Goal: Obtain resource: Obtain resource

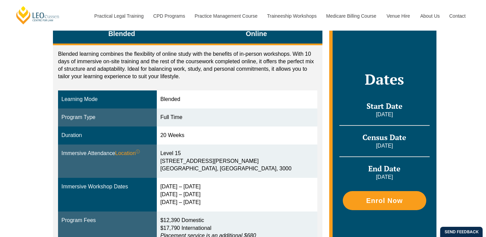
click at [232, 36] on button "Online" at bounding box center [257, 34] width 132 height 21
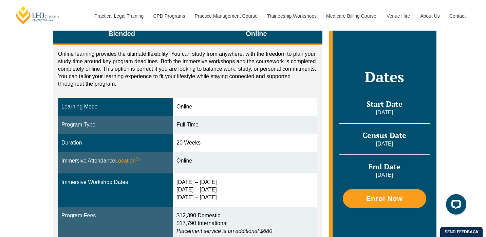
click at [173, 39] on button "Blended" at bounding box center [122, 34] width 138 height 21
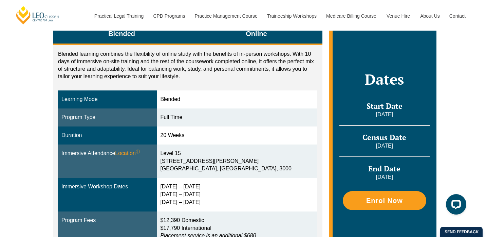
click at [232, 36] on button "Online" at bounding box center [257, 34] width 132 height 21
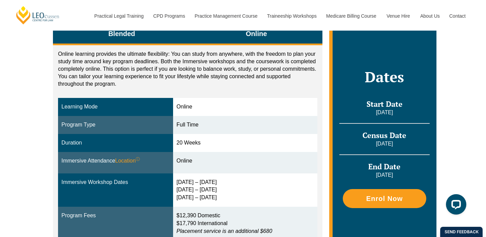
click at [172, 36] on button "Blended" at bounding box center [122, 34] width 138 height 21
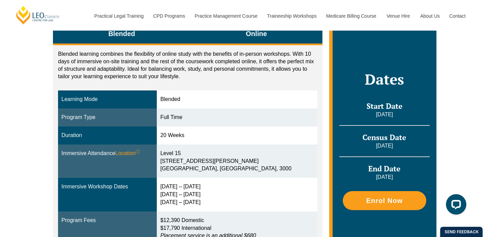
click at [208, 32] on button "Online" at bounding box center [257, 34] width 132 height 21
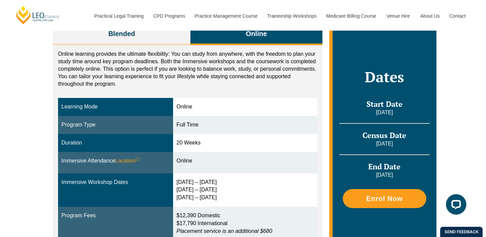
click at [209, 33] on button "Online" at bounding box center [257, 34] width 132 height 21
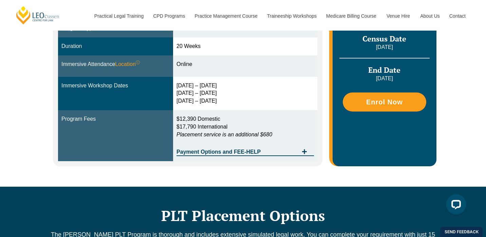
scroll to position [262, 0]
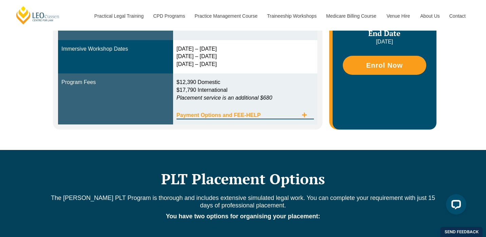
click at [193, 113] on span "Payment Options and FEE-HELP" at bounding box center [238, 114] width 122 height 5
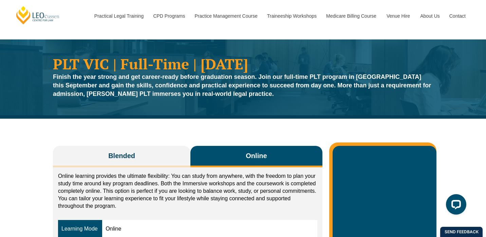
scroll to position [0, 0]
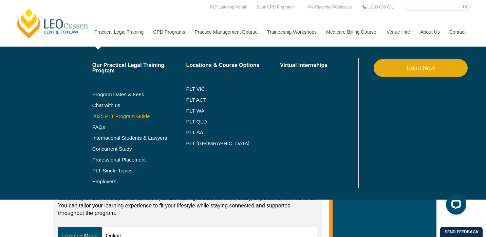
click at [112, 114] on link "2025 PLT Program Guide" at bounding box center [130, 115] width 77 height 5
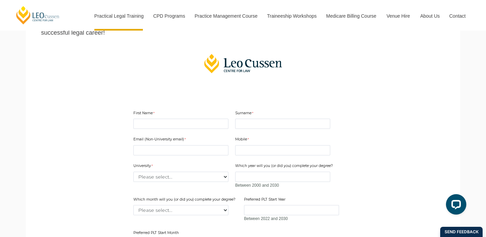
scroll to position [163, 0]
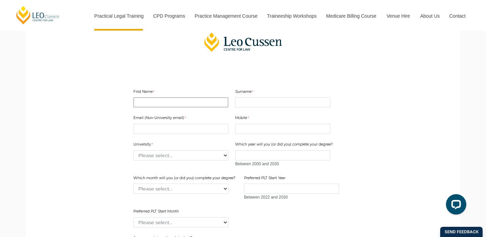
click at [154, 104] on input "First Name" at bounding box center [181, 102] width 95 height 10
type input "Nada"
type input "Sabawi"
type input "[EMAIL_ADDRESS][DOMAIN_NAME]"
type input "0404919102"
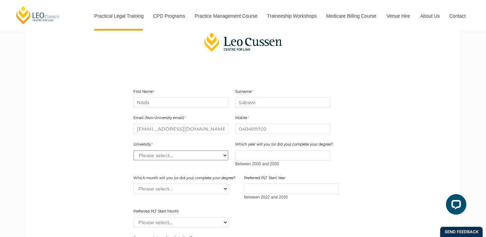
click at [187, 155] on select "Please select... Australian Catholic University Australian National University …" at bounding box center [181, 155] width 95 height 10
select select "tfa_2197"
click at [257, 156] on input "Which year will you (or did you) complete your degree?" at bounding box center [282, 155] width 95 height 10
type input "2025"
click at [211, 189] on select "Please select... January February March April May June July August September Oc…" at bounding box center [181, 188] width 95 height 10
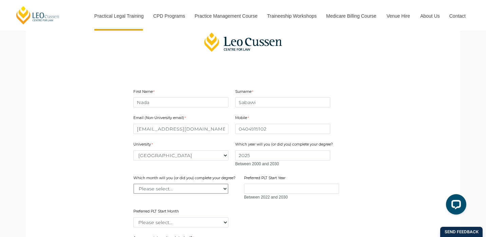
select select "tfa_2229"
click at [260, 190] on input "Preferred PLT Start Year" at bounding box center [291, 188] width 95 height 10
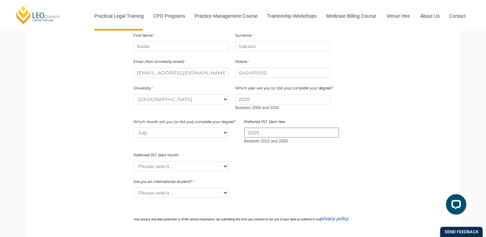
scroll to position [246, 0]
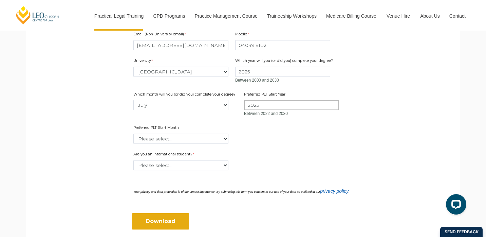
type input "2025"
click at [211, 139] on select "Please select... January February March April May June July August September Oc…" at bounding box center [181, 139] width 95 height 10
select select "tfa_2343"
click at [171, 167] on select "Please select... Yes No" at bounding box center [181, 165] width 95 height 10
select select "tfa_60"
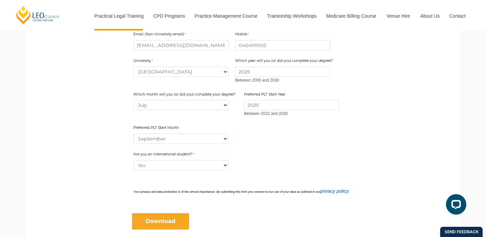
click at [167, 223] on input "Download" at bounding box center [160, 221] width 57 height 16
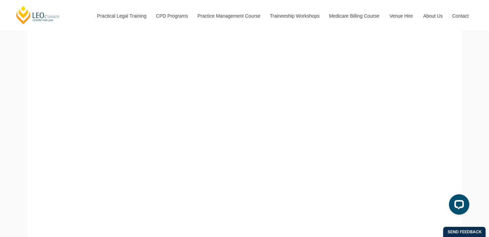
scroll to position [95, 0]
